Goal: Use online tool/utility: Utilize a website feature to perform a specific function

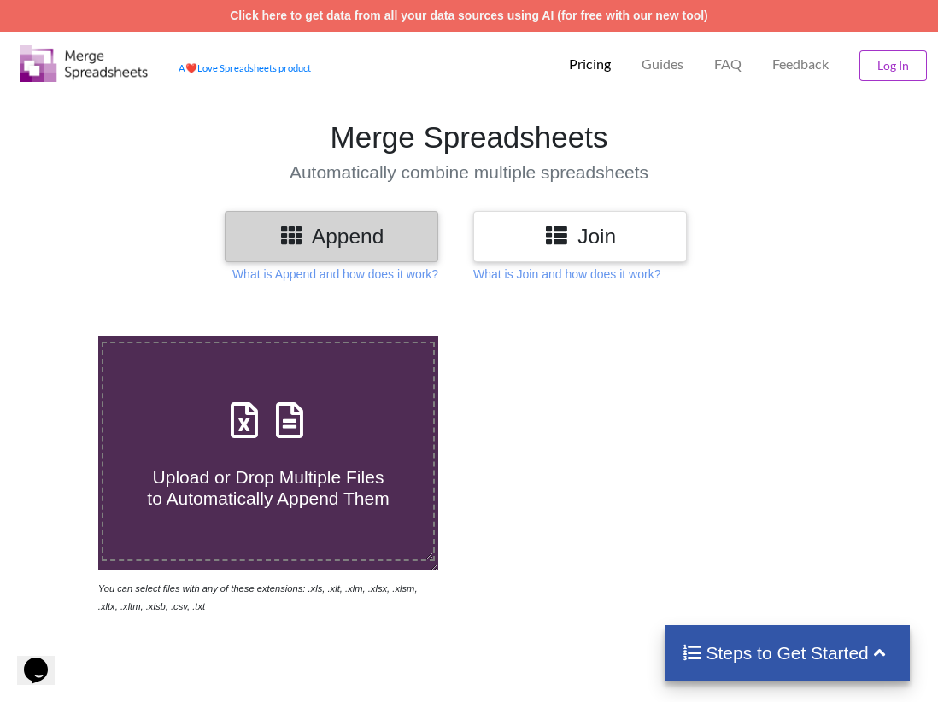
click at [283, 430] on icon at bounding box center [289, 412] width 43 height 36
click at [59, 336] on input "Upload or Drop Multiple Files to Automatically Append Them" at bounding box center [59, 336] width 0 height 0
type input "C:\fakepath\Details_View - 2025-10-04T082104.062.xlsx"
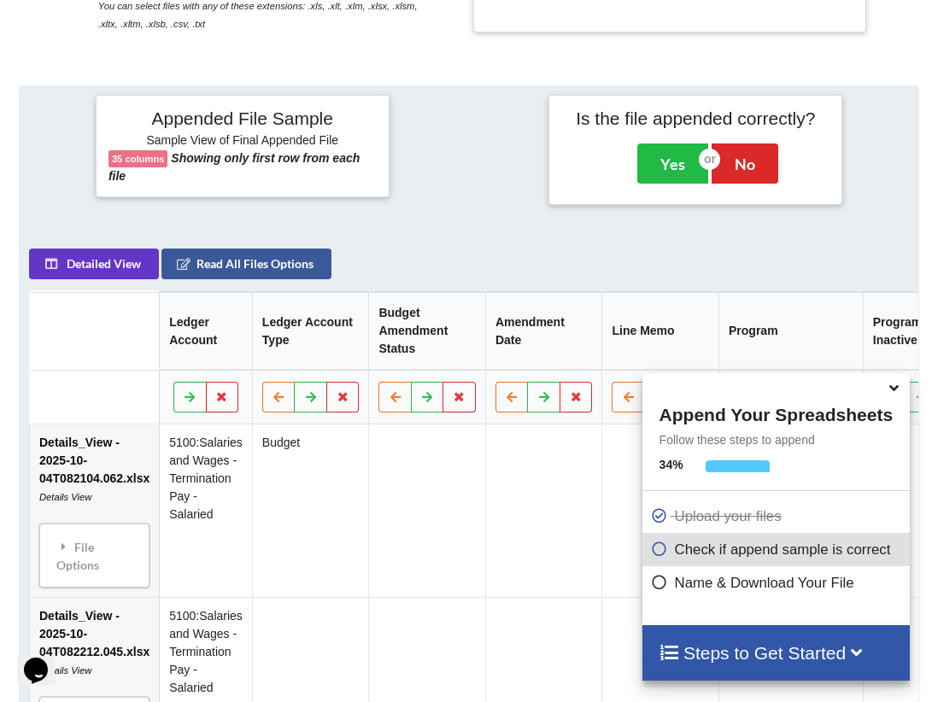
scroll to position [497, 0]
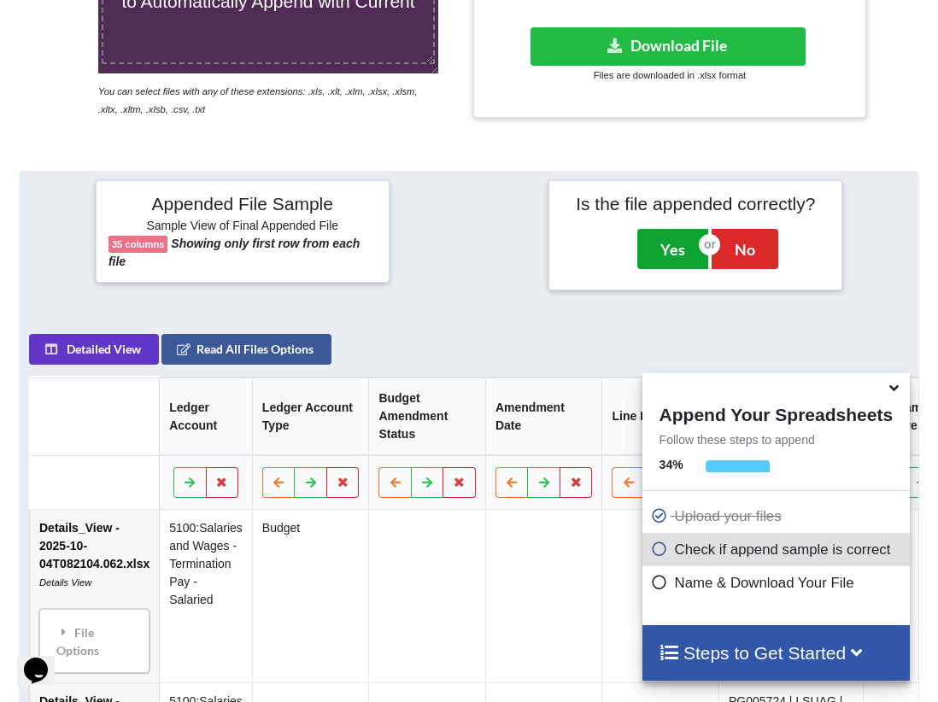
click at [672, 249] on button "Yes" at bounding box center [672, 248] width 71 height 39
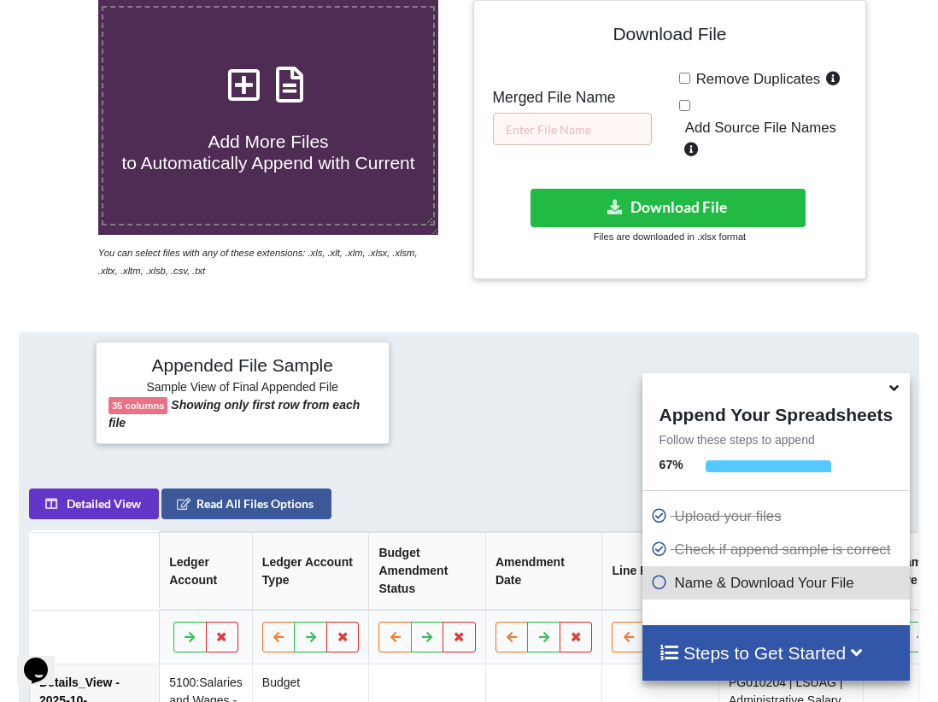
scroll to position [0, 0]
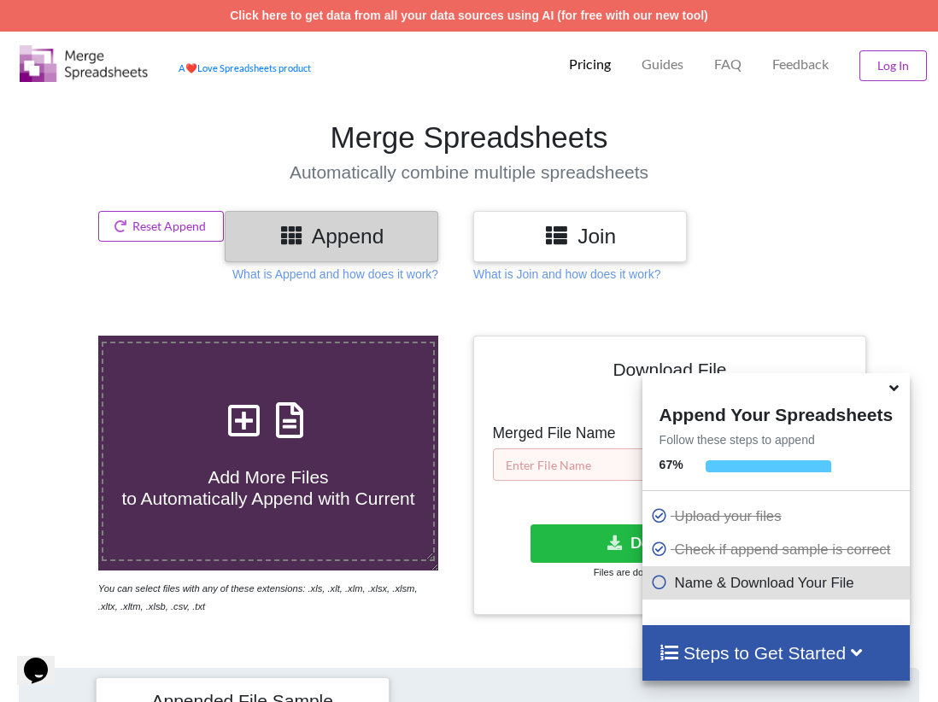
click at [551, 463] on input "text" at bounding box center [572, 464] width 159 height 32
type input "Term Pay"
click at [603, 534] on button "Download File" at bounding box center [668, 543] width 276 height 38
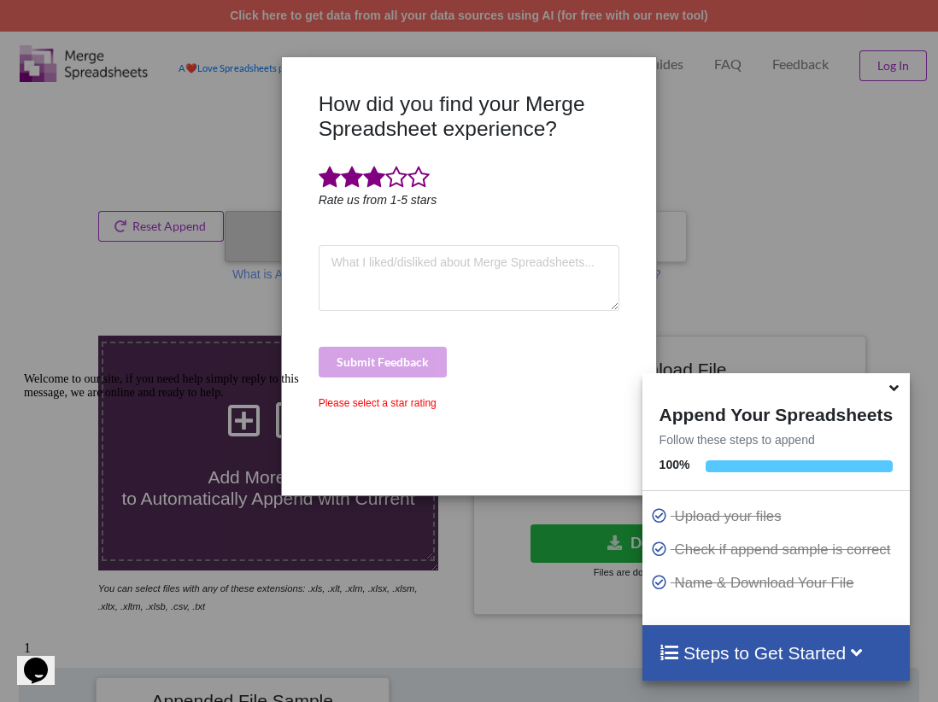
click at [371, 175] on span at bounding box center [374, 178] width 22 height 24
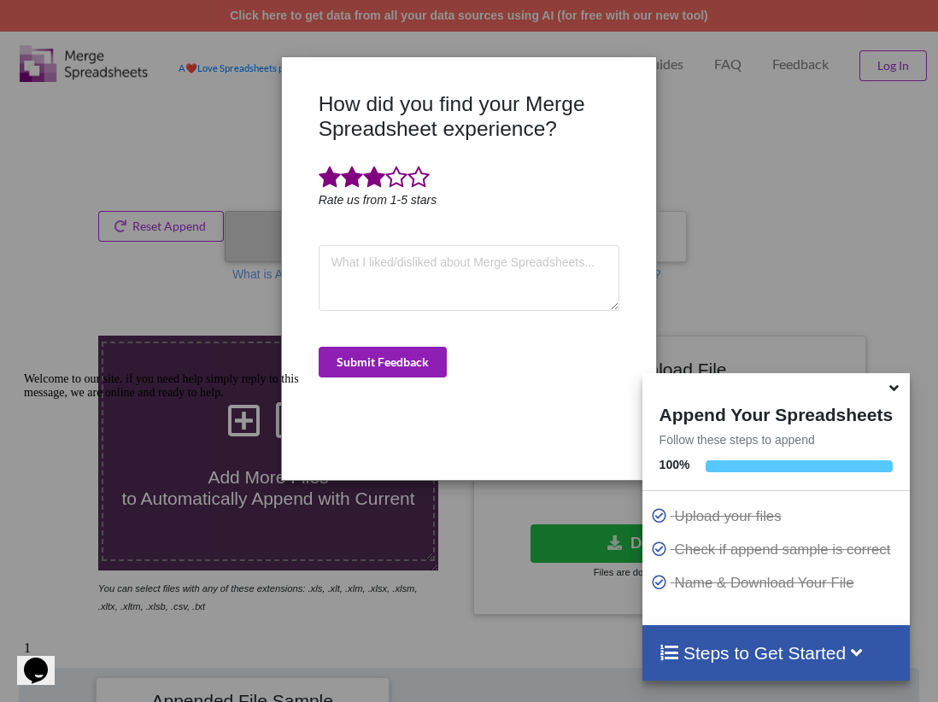
click at [401, 365] on button "Submit Feedback" at bounding box center [383, 362] width 128 height 31
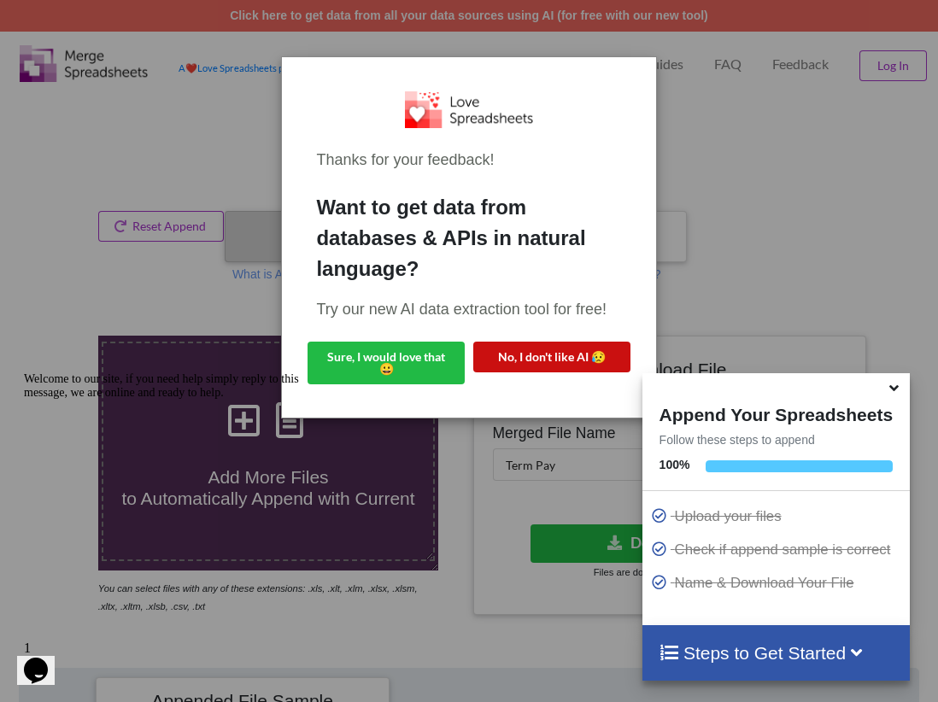
click at [548, 354] on button "No, I don't like AI 😥" at bounding box center [551, 357] width 157 height 31
